Goal: Task Accomplishment & Management: Manage account settings

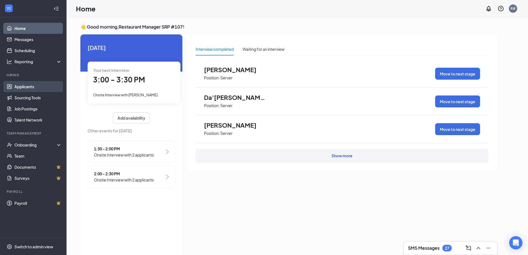
click at [34, 85] on link "Applicants" at bounding box center [37, 86] width 47 height 11
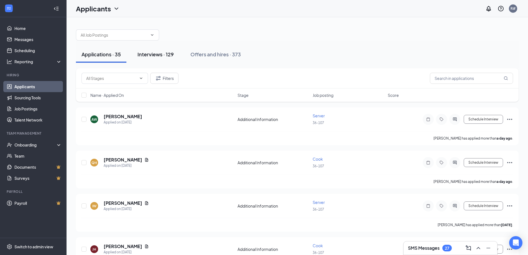
click at [160, 55] on div "Interviews · 129" at bounding box center [155, 54] width 36 height 7
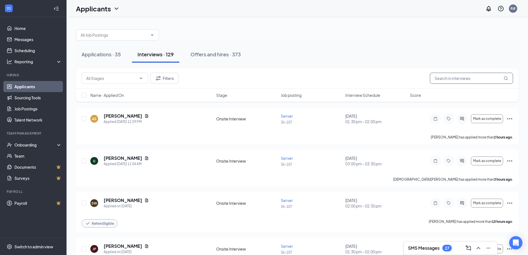
click at [441, 78] on input "text" at bounding box center [471, 78] width 83 height 11
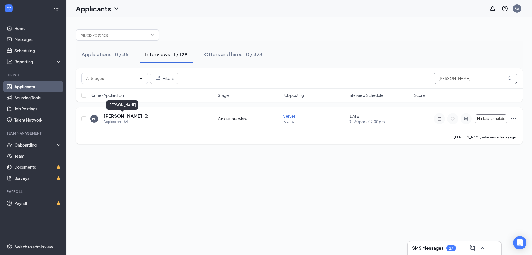
type input "[PERSON_NAME]"
click at [131, 116] on h5 "[PERSON_NAME]" at bounding box center [123, 116] width 39 height 6
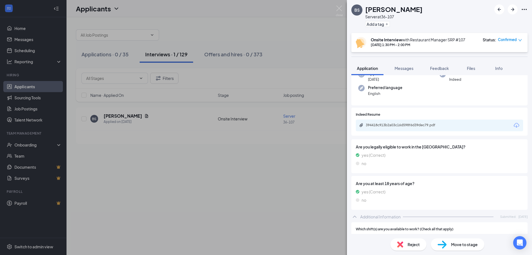
scroll to position [55, 0]
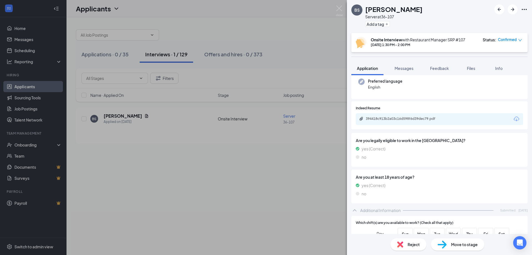
click at [458, 244] on span "Move to stage" at bounding box center [464, 244] width 27 height 6
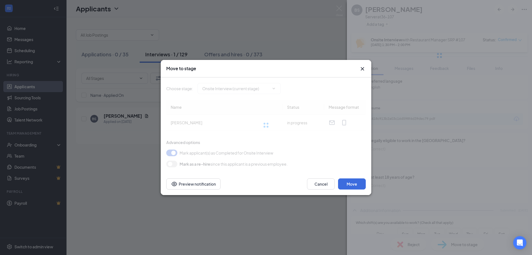
type input "Hiring Complete (final stage)"
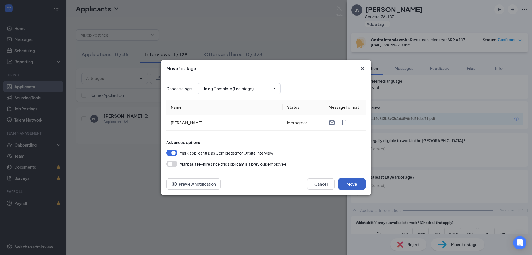
click at [348, 183] on button "Move" at bounding box center [352, 183] width 28 height 11
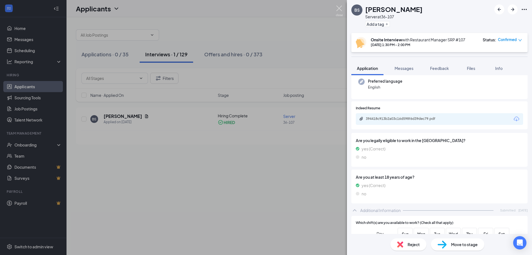
click at [338, 8] on img at bounding box center [339, 11] width 7 height 11
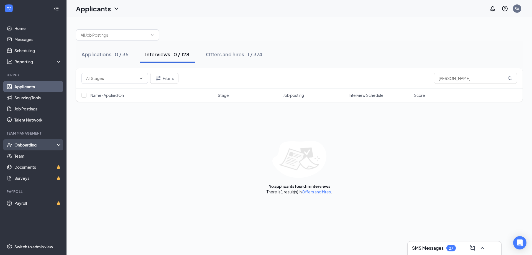
click at [37, 144] on div "Onboarding" at bounding box center [35, 145] width 43 height 6
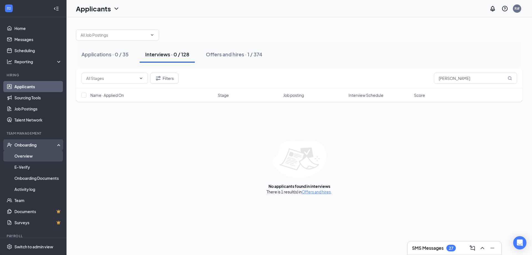
click at [29, 156] on link "Overview" at bounding box center [37, 155] width 47 height 11
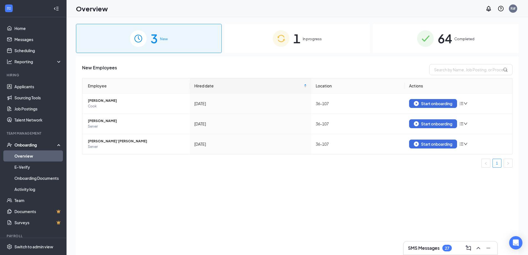
click at [309, 40] on span "In progress" at bounding box center [311, 39] width 19 height 6
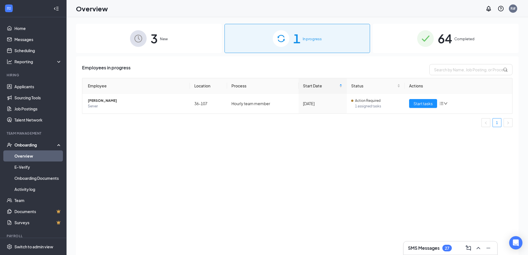
drag, startPoint x: 151, startPoint y: 39, endPoint x: 156, endPoint y: 39, distance: 5.0
click at [152, 39] on span "3" at bounding box center [153, 38] width 7 height 19
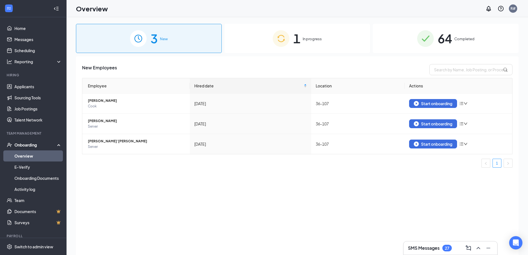
click at [312, 37] on span "In progress" at bounding box center [311, 39] width 19 height 6
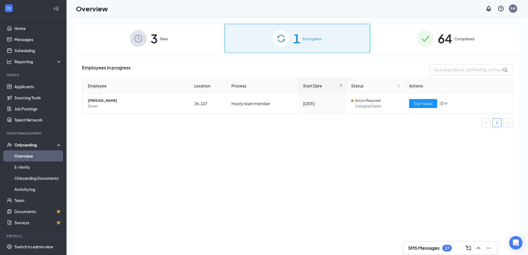
click at [165, 41] on span "New" at bounding box center [164, 39] width 8 height 6
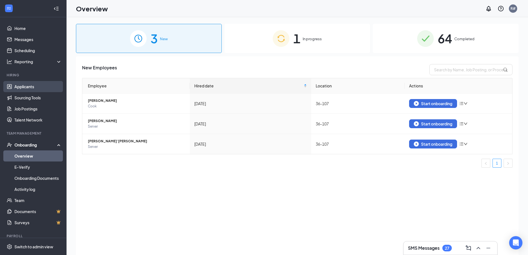
click at [29, 88] on link "Applicants" at bounding box center [37, 86] width 47 height 11
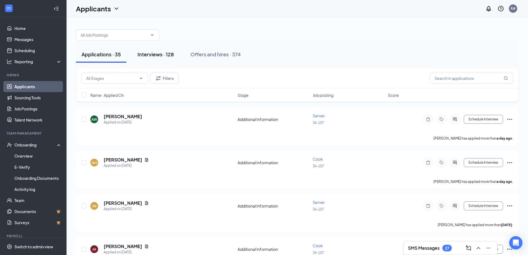
click at [154, 51] on div "Interviews · 128" at bounding box center [155, 54] width 36 height 7
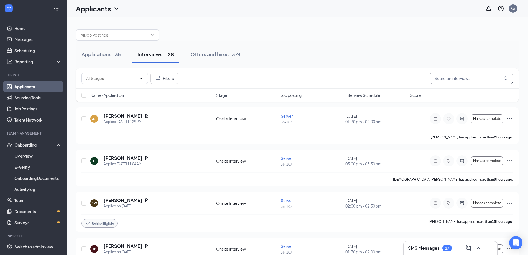
click at [447, 77] on input "text" at bounding box center [471, 78] width 83 height 11
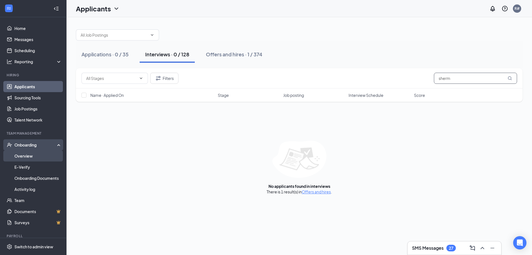
type input "sherm"
click at [30, 155] on link "Overview" at bounding box center [37, 155] width 47 height 11
